Goal: Transaction & Acquisition: Subscribe to service/newsletter

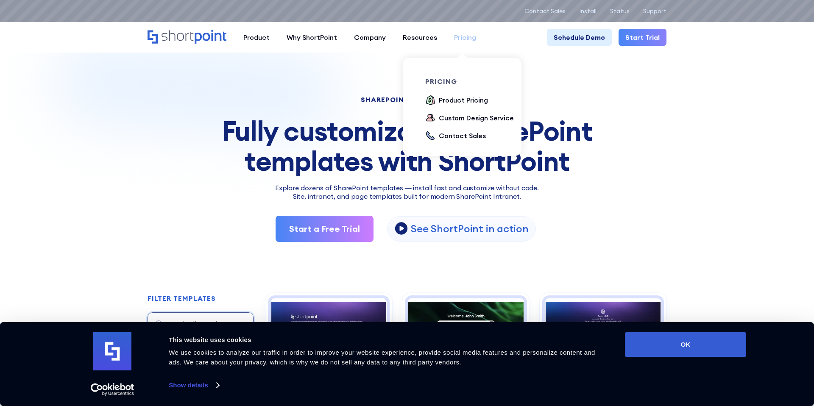
click at [459, 35] on div "Pricing" at bounding box center [465, 37] width 22 height 10
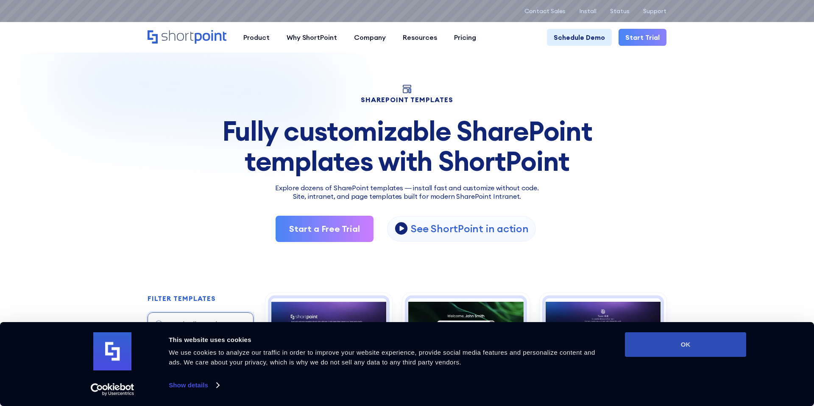
click at [640, 337] on button "OK" at bounding box center [685, 344] width 121 height 25
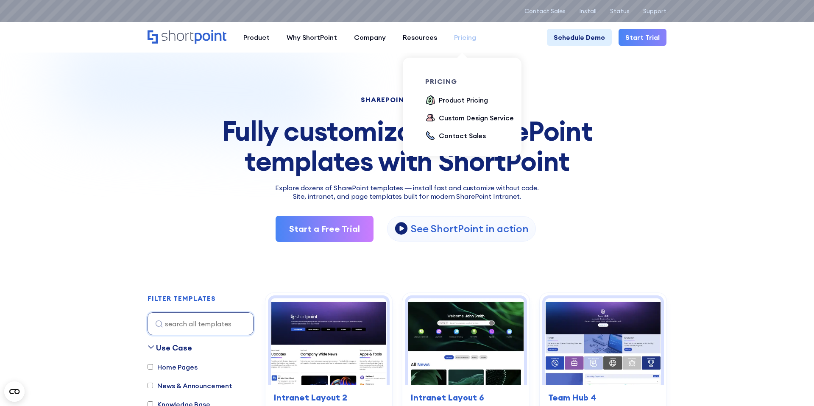
click at [461, 30] on link "Pricing" at bounding box center [464, 37] width 39 height 17
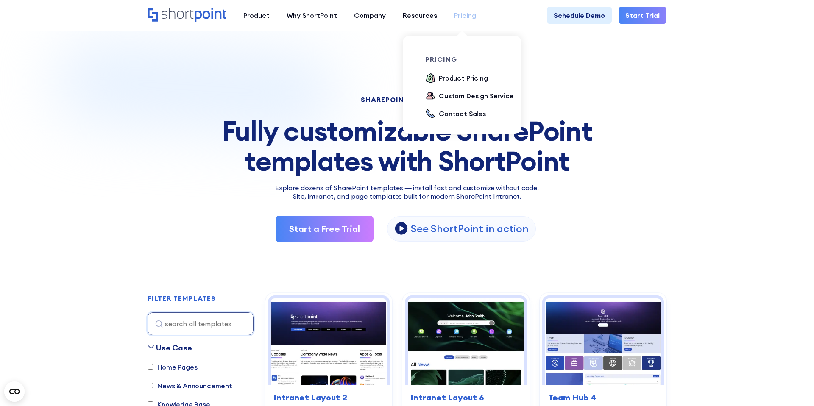
click at [459, 16] on div "Pricing" at bounding box center [465, 15] width 22 height 10
click at [447, 78] on div "Product Pricing" at bounding box center [463, 78] width 49 height 10
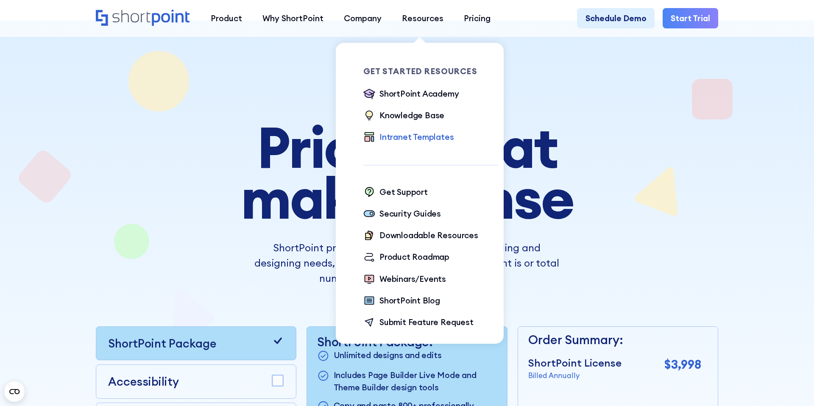
click at [399, 139] on div "Intranet Templates" at bounding box center [416, 137] width 75 height 12
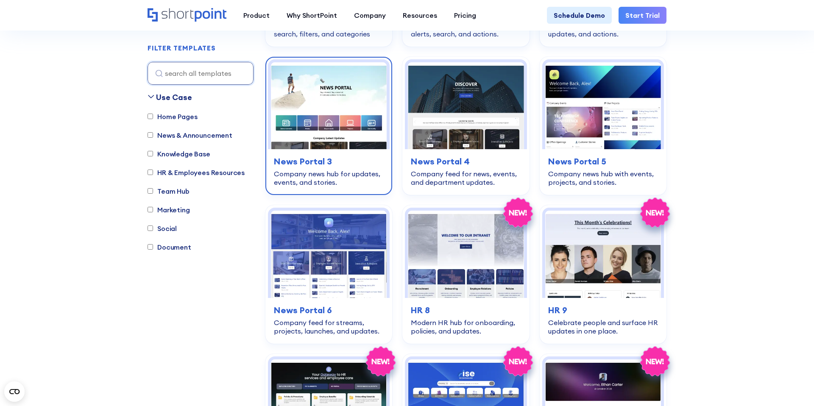
scroll to position [536, 0]
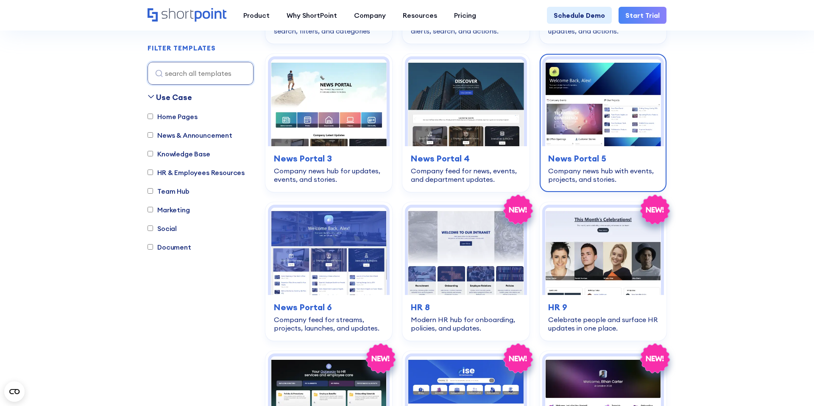
click at [626, 130] on img at bounding box center [603, 102] width 116 height 87
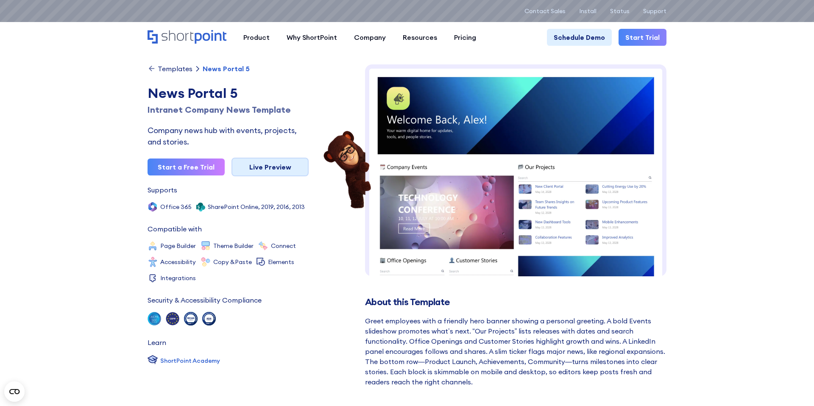
click at [248, 165] on link "Live Preview" at bounding box center [269, 167] width 77 height 19
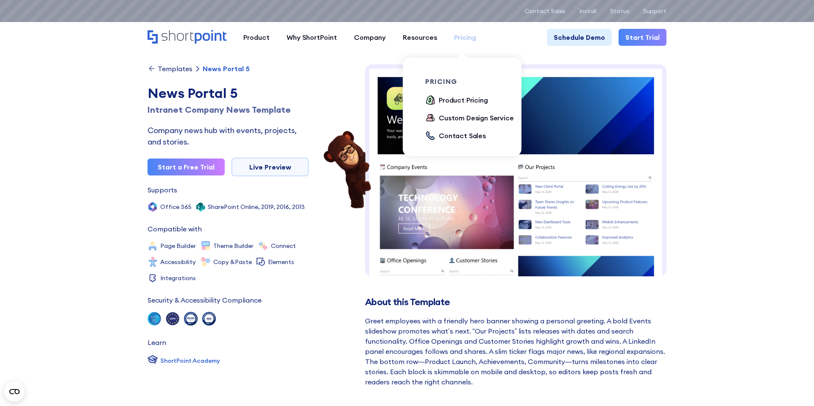
click at [469, 33] on div "Pricing" at bounding box center [465, 37] width 22 height 10
click at [467, 102] on div "Product Pricing" at bounding box center [463, 100] width 49 height 10
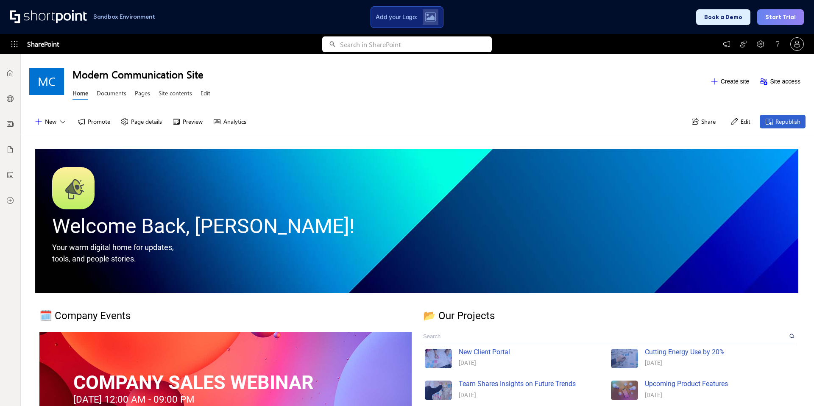
click at [777, 17] on button "Start Trial" at bounding box center [780, 17] width 47 height 16
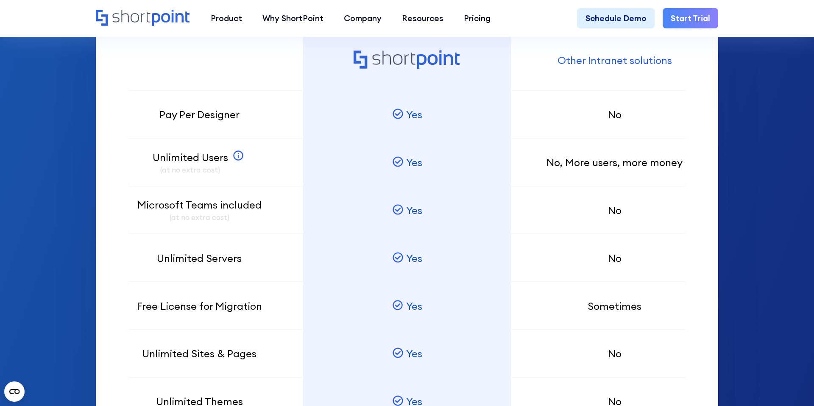
scroll to position [725, 0]
